Goal: Task Accomplishment & Management: Complete application form

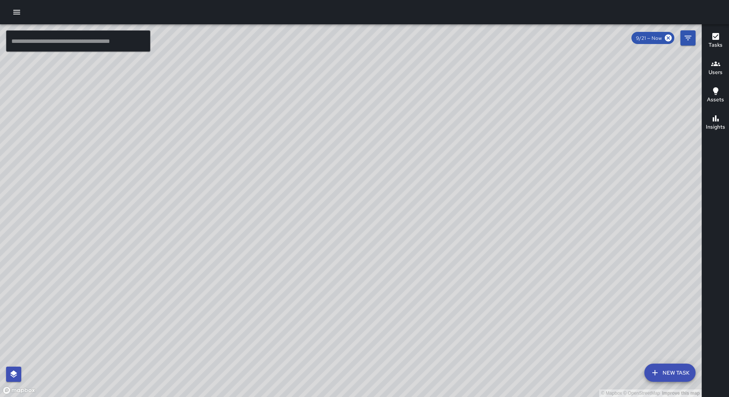
click at [678, 372] on button "New Task" at bounding box center [669, 373] width 51 height 18
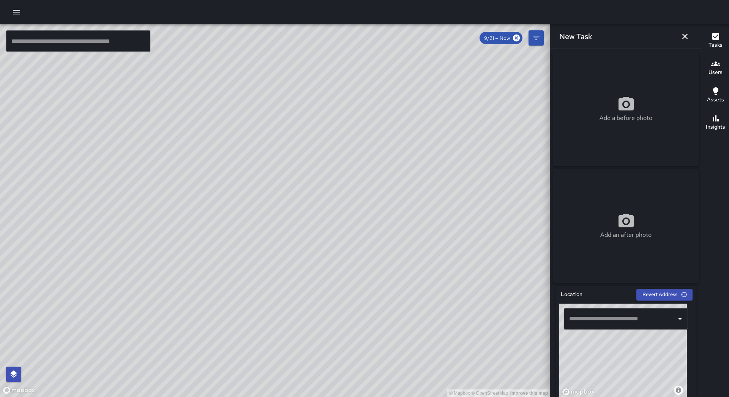
click at [620, 318] on input "text" at bounding box center [620, 319] width 106 height 14
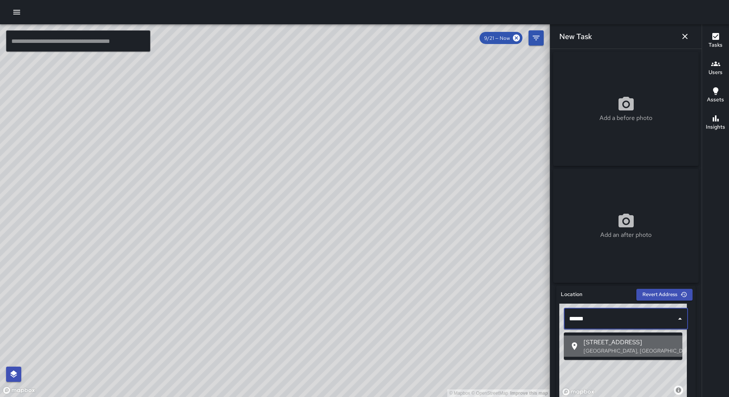
click at [628, 340] on span "[STREET_ADDRESS]" at bounding box center [629, 342] width 93 height 9
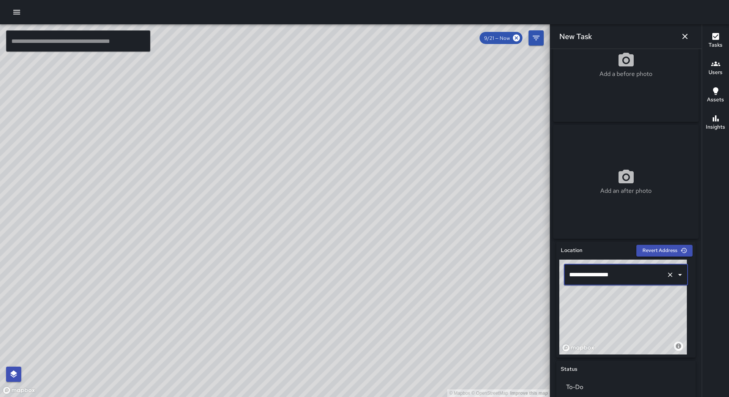
scroll to position [279, 0]
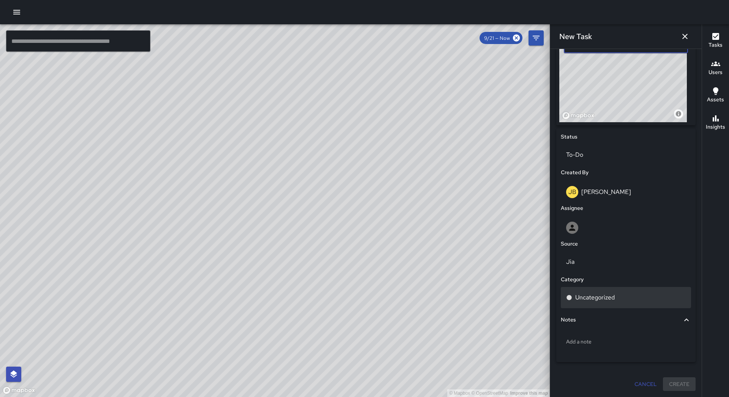
type input "**********"
click at [628, 295] on div "Uncategorized" at bounding box center [626, 297] width 120 height 9
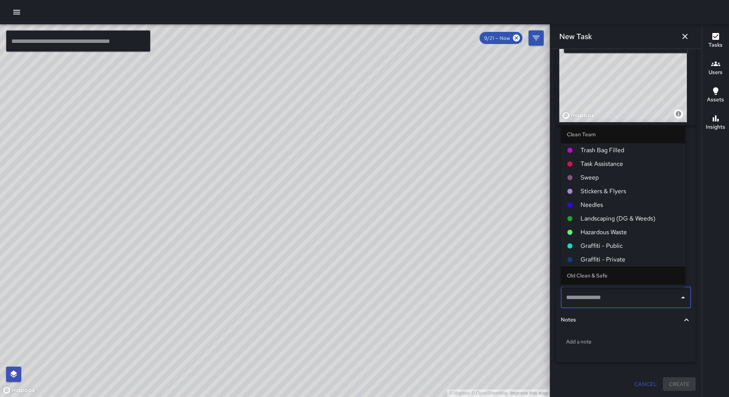
click at [609, 183] on li "Sweep" at bounding box center [623, 178] width 124 height 14
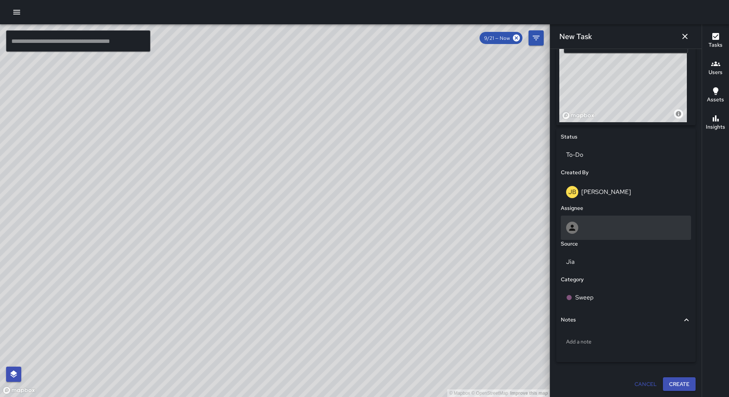
click at [621, 230] on div at bounding box center [626, 228] width 120 height 12
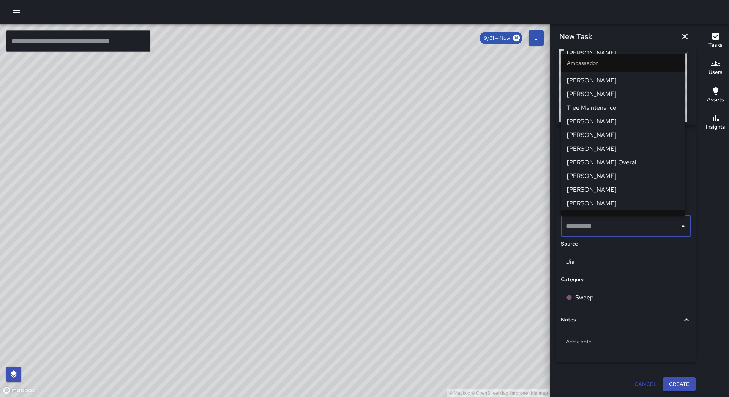
scroll to position [38, 0]
click at [610, 173] on span "[PERSON_NAME]" at bounding box center [623, 177] width 112 height 9
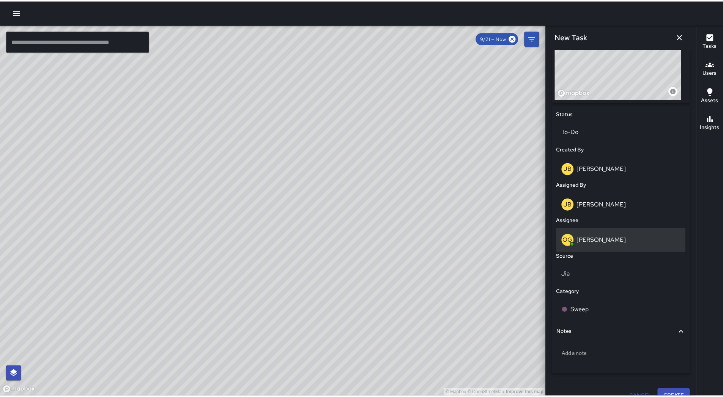
scroll to position [315, 0]
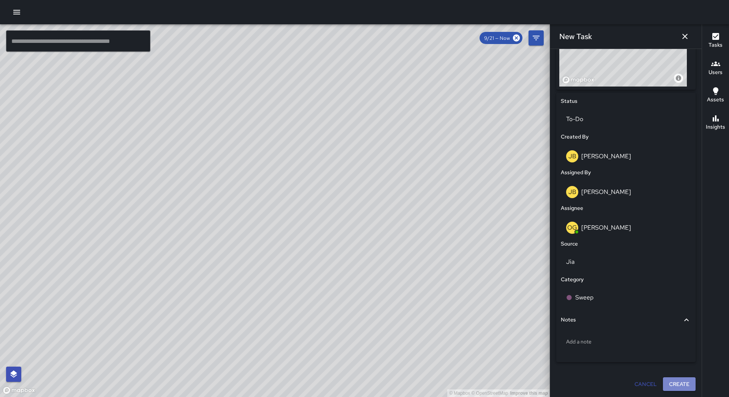
click at [682, 381] on button "Create" at bounding box center [679, 384] width 33 height 14
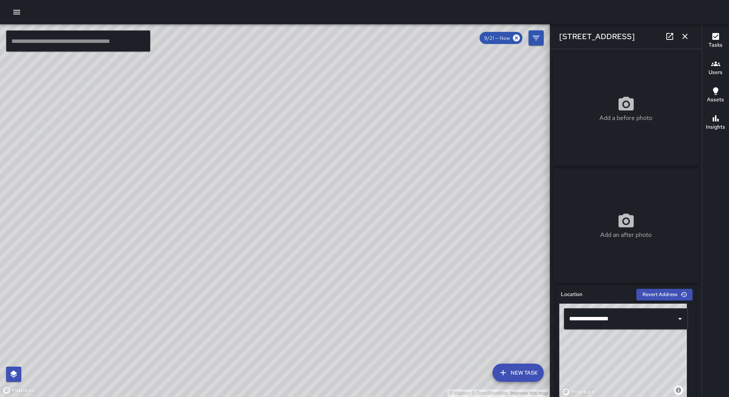
click at [687, 34] on icon "button" at bounding box center [684, 36] width 9 height 9
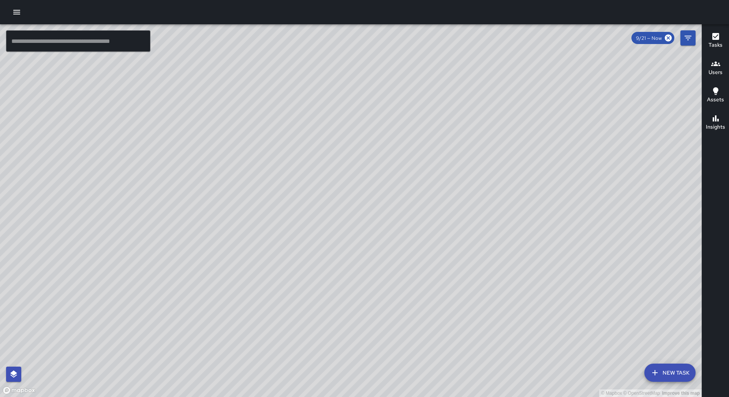
click at [17, 12] on icon "button" at bounding box center [16, 12] width 7 height 5
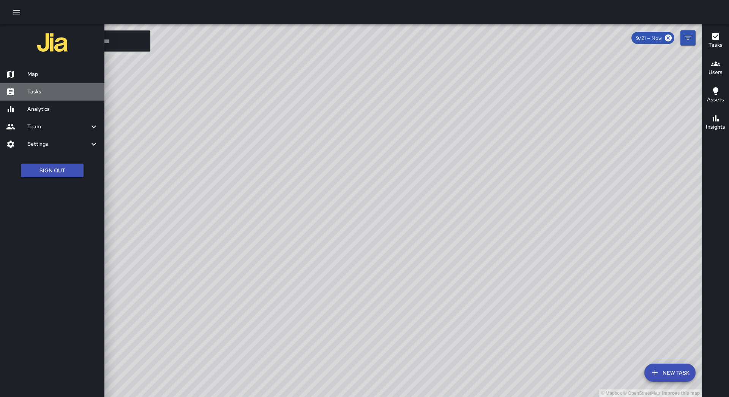
click at [41, 87] on div "Tasks" at bounding box center [52, 91] width 104 height 17
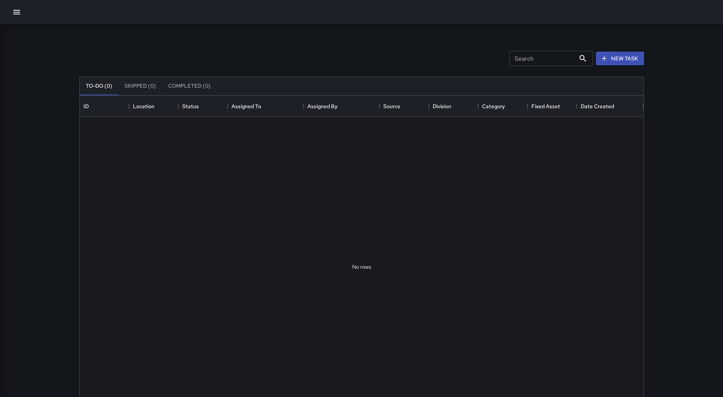
scroll to position [316, 558]
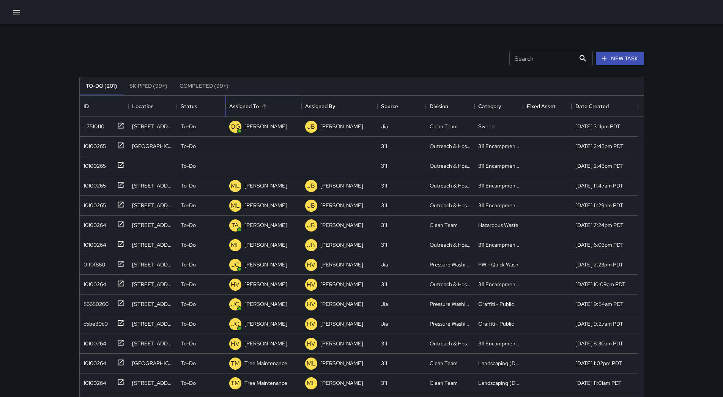
click at [260, 98] on div "Assigned To" at bounding box center [263, 106] width 68 height 21
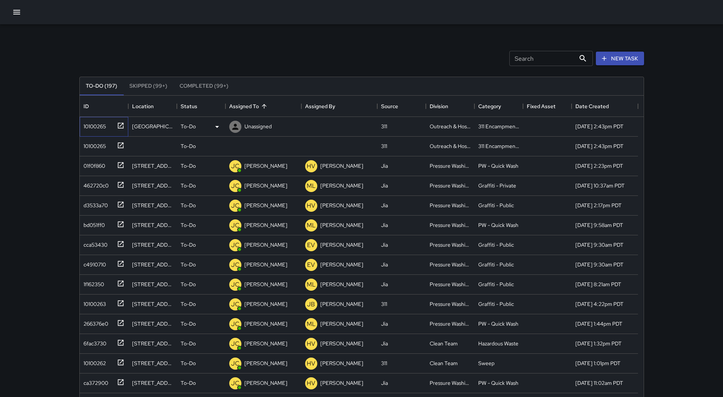
click at [102, 126] on div "10100265" at bounding box center [92, 125] width 25 height 11
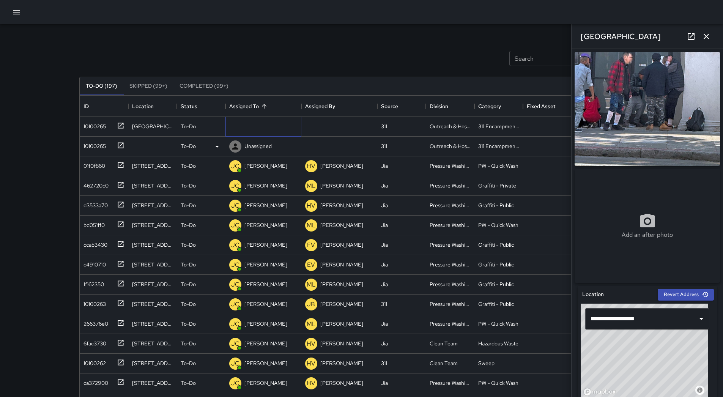
drag, startPoint x: 279, startPoint y: 125, endPoint x: 271, endPoint y: 137, distance: 13.7
click at [279, 125] on div "Unassigned" at bounding box center [263, 127] width 76 height 20
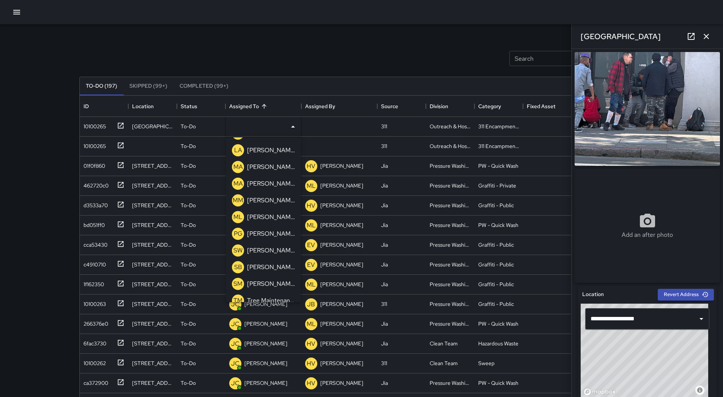
scroll to position [242, 0]
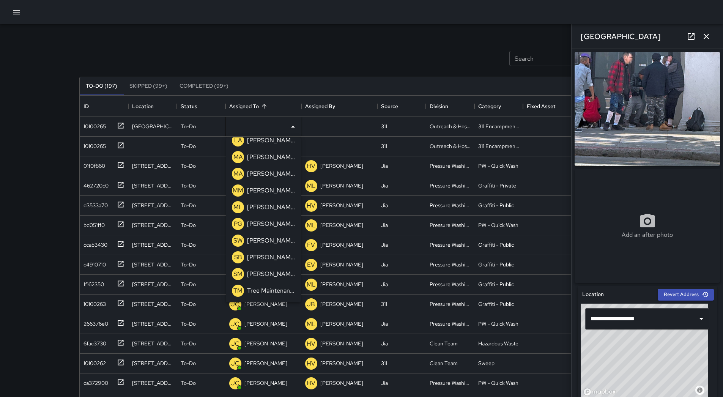
click at [271, 206] on p "[PERSON_NAME]" at bounding box center [271, 207] width 48 height 9
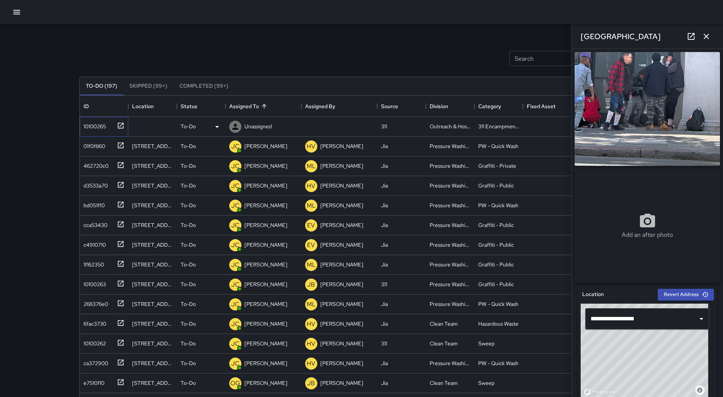
click at [92, 134] on div "10100265" at bounding box center [104, 127] width 49 height 20
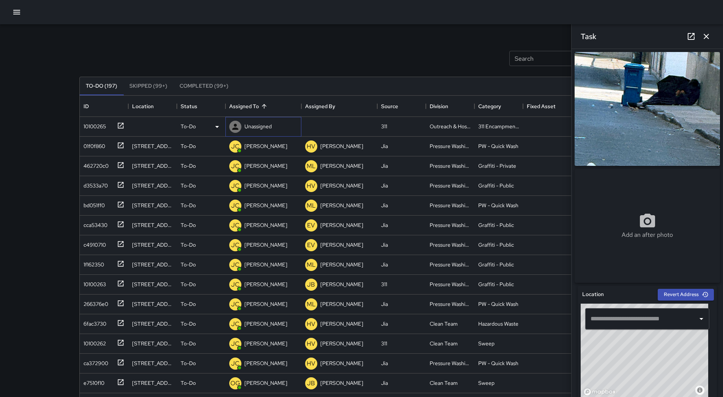
click at [259, 121] on div "Unassigned" at bounding box center [258, 126] width 30 height 11
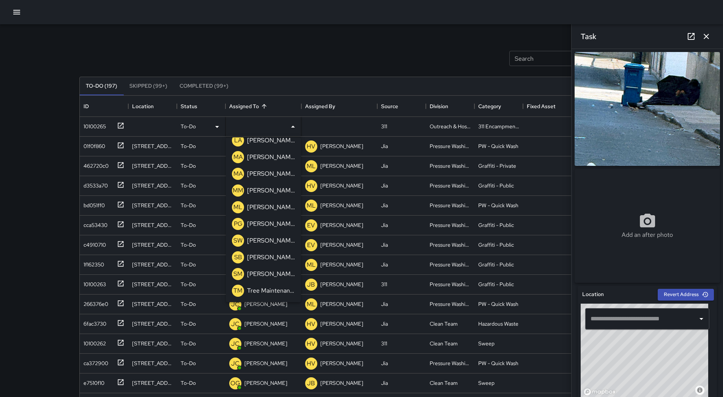
click at [272, 210] on p "[PERSON_NAME]" at bounding box center [271, 207] width 48 height 9
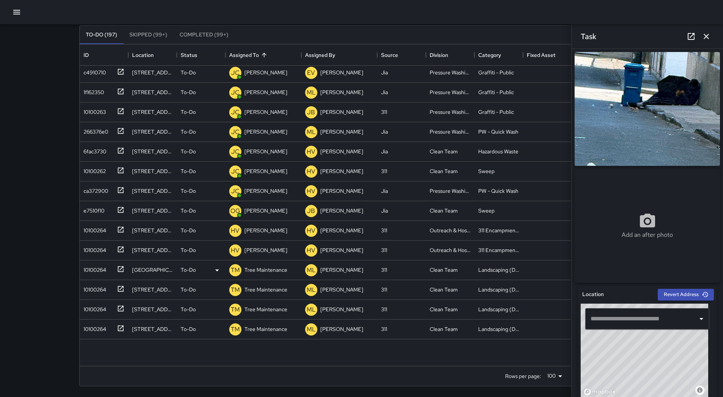
scroll to position [114, 0]
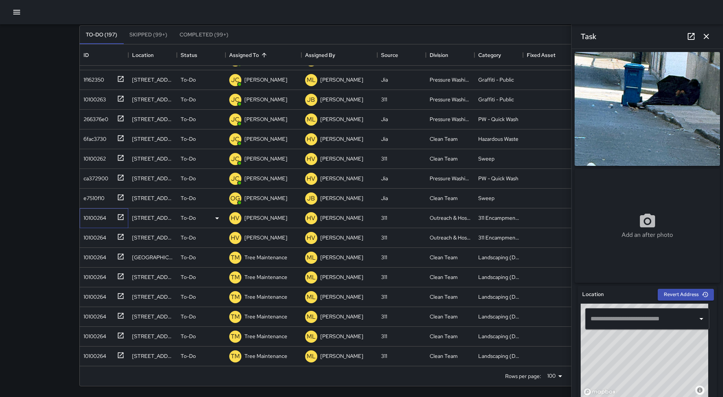
click at [95, 220] on div "10100264" at bounding box center [93, 216] width 26 height 11
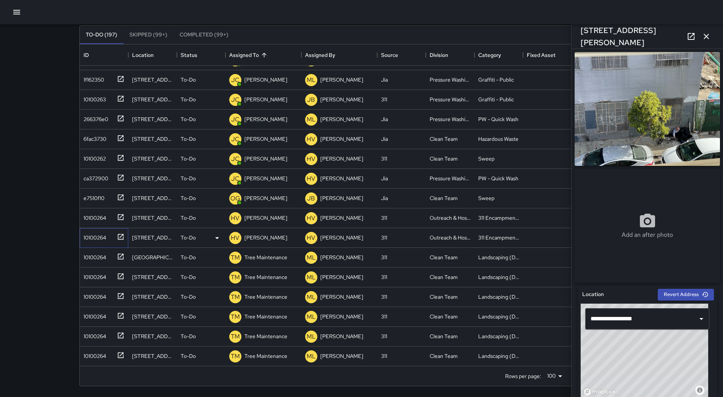
click at [103, 237] on div "10100264" at bounding box center [93, 236] width 26 height 11
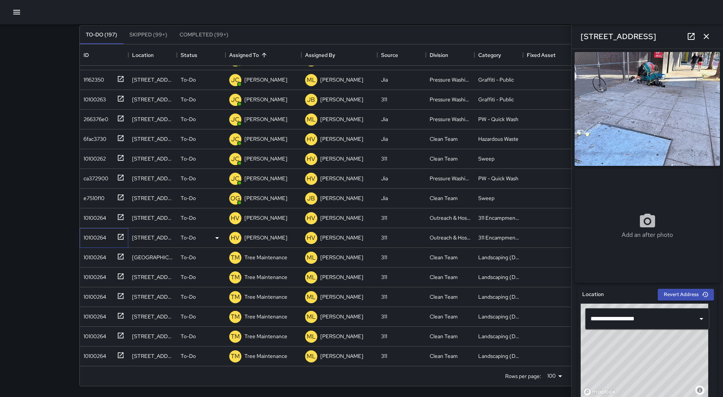
click at [105, 230] on div "10100264" at bounding box center [102, 236] width 44 height 13
click at [264, 221] on p "[PERSON_NAME]" at bounding box center [265, 218] width 43 height 8
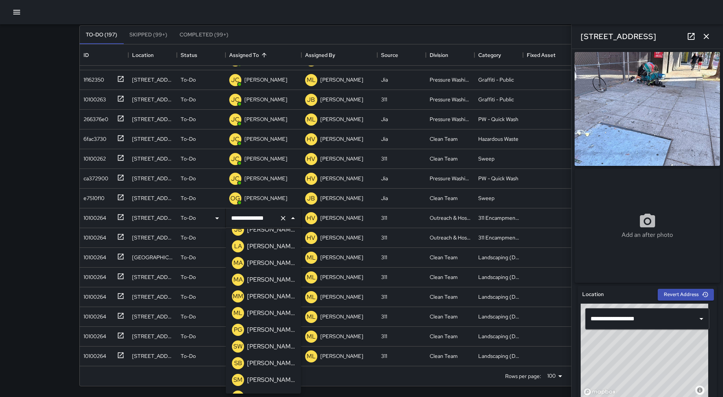
scroll to position [242, 0]
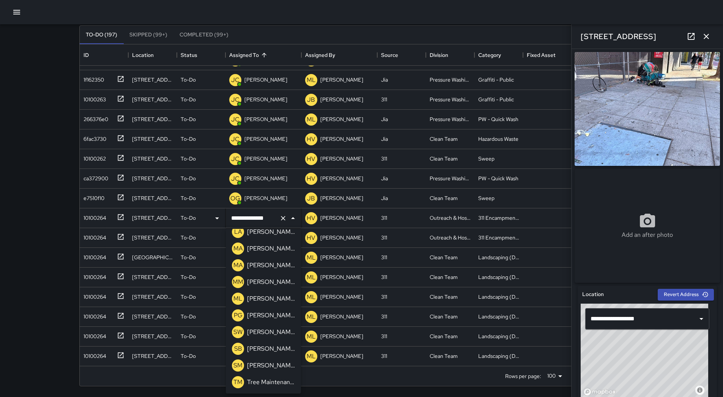
click at [274, 298] on p "[PERSON_NAME]" at bounding box center [271, 298] width 48 height 9
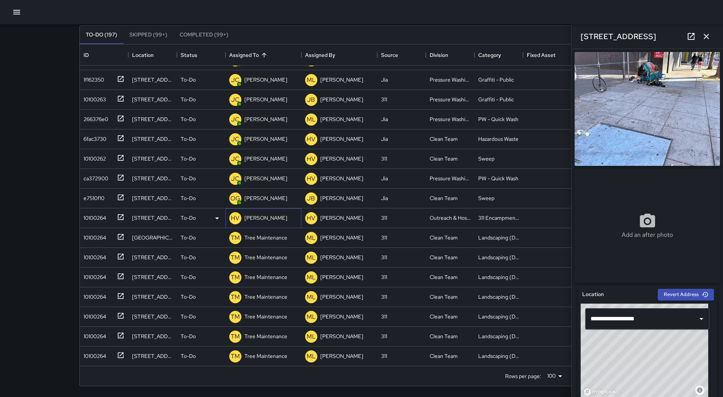
click at [270, 217] on p "[PERSON_NAME]" at bounding box center [265, 218] width 43 height 8
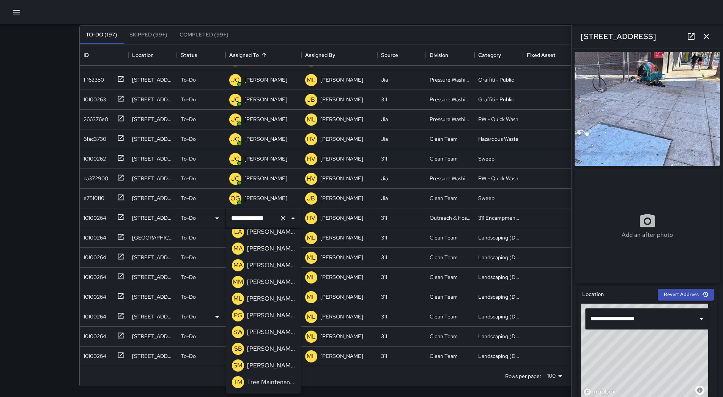
click at [269, 295] on p "[PERSON_NAME]" at bounding box center [271, 298] width 48 height 9
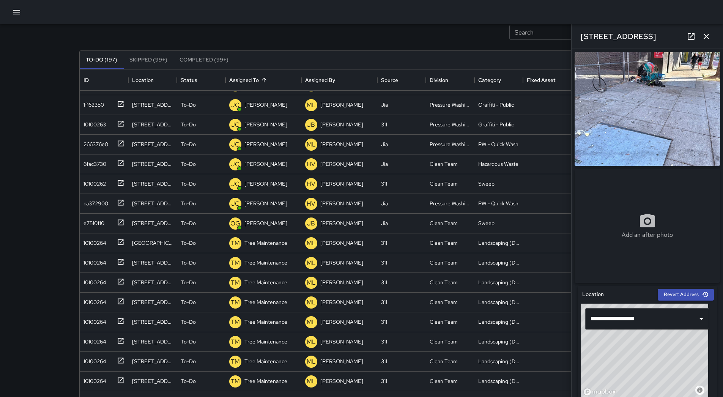
scroll to position [0, 0]
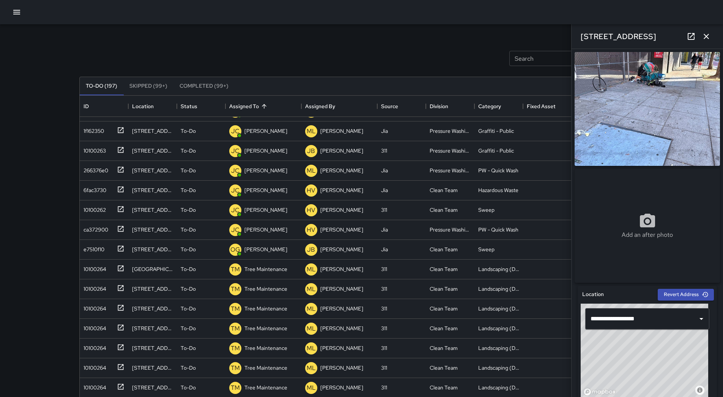
click at [21, 24] on div at bounding box center [361, 12] width 723 height 24
click at [20, 20] on div at bounding box center [361, 12] width 723 height 24
click at [19, 16] on icon "button" at bounding box center [16, 12] width 9 height 9
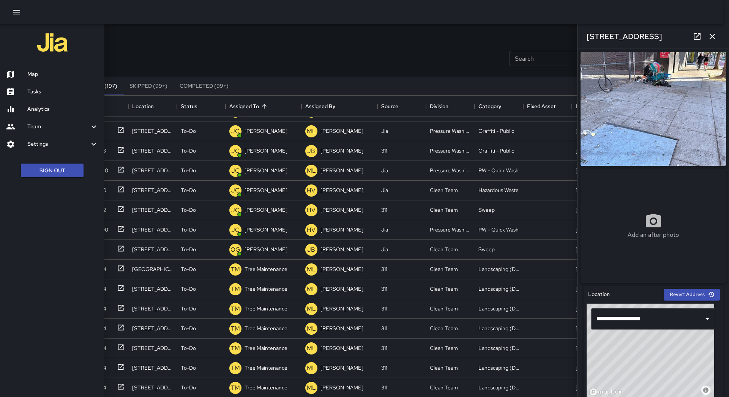
click at [32, 68] on div "Map" at bounding box center [52, 74] width 104 height 17
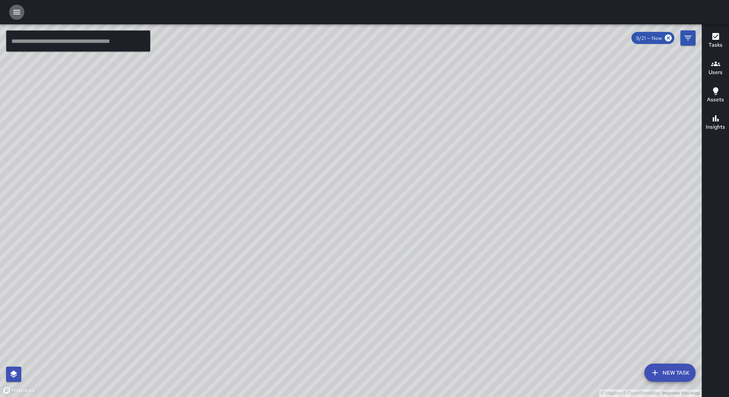
click at [17, 17] on button "button" at bounding box center [16, 12] width 15 height 15
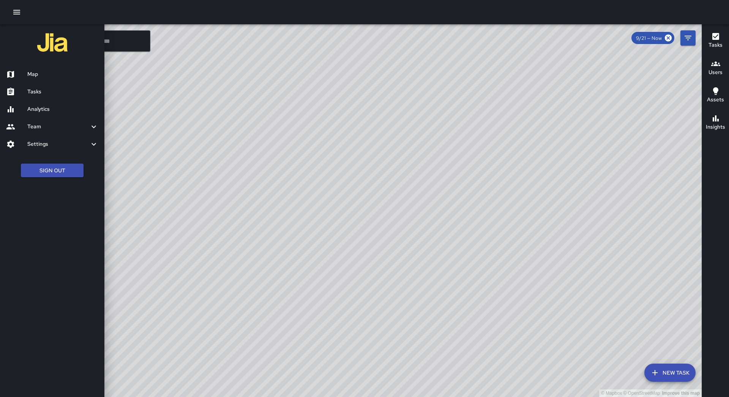
click at [43, 88] on h6 "Tasks" at bounding box center [62, 92] width 71 height 8
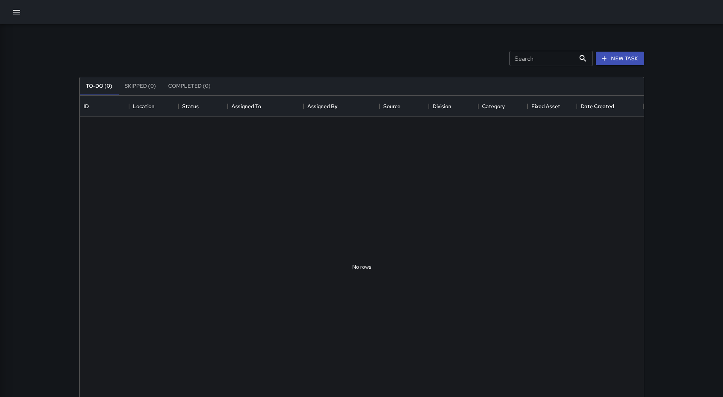
scroll to position [316, 558]
